Goal: Task Accomplishment & Management: Manage account settings

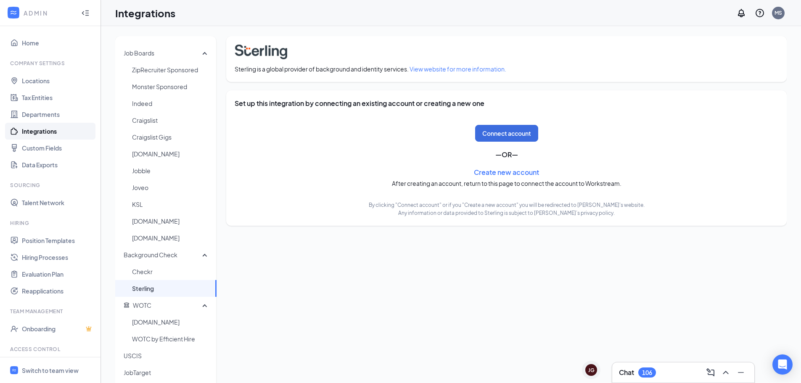
click at [783, 11] on div "MS" at bounding box center [778, 13] width 13 height 13
click at [709, 141] on div "Log out" at bounding box center [736, 145] width 91 height 8
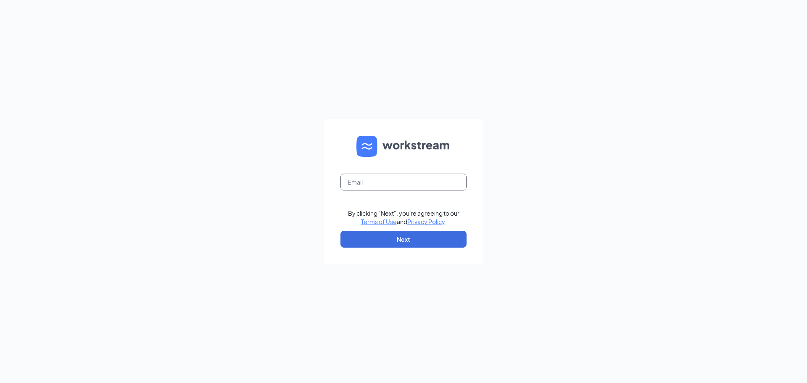
click at [415, 180] on input "text" at bounding box center [404, 182] width 126 height 17
click at [403, 169] on form "mshields@psqventures.com By clicking "Next", you're agreeing to our Terms of Us…" at bounding box center [404, 191] width 160 height 145
click at [408, 185] on input "mshields@psqventures.com" at bounding box center [404, 182] width 126 height 17
type input "mshields@ballastsc.com"
click at [429, 243] on button "Next" at bounding box center [404, 239] width 126 height 17
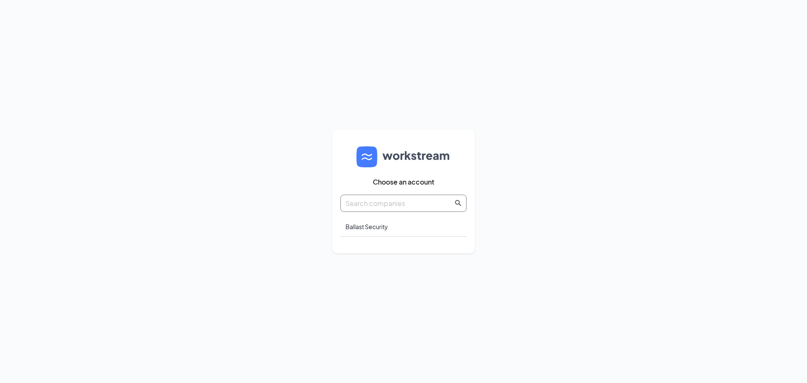
click at [408, 199] on input "text" at bounding box center [400, 203] width 108 height 11
click at [387, 233] on div "Ballast Security" at bounding box center [404, 227] width 126 height 20
